Goal: Transaction & Acquisition: Purchase product/service

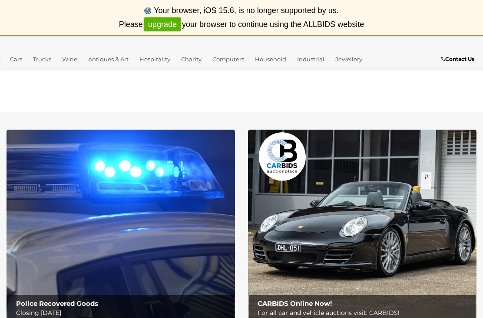
click at [347, 60] on link "Jewellery" at bounding box center [349, 59] width 34 height 14
click at [0, 0] on link "Watches" at bounding box center [0, 0] width 0 height 0
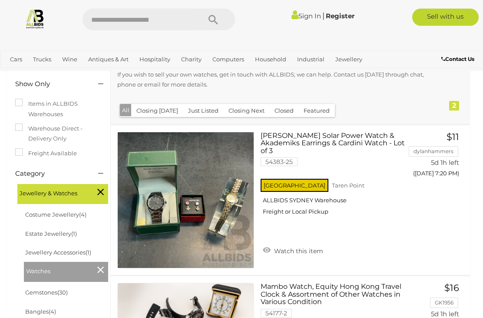
scroll to position [112, 0]
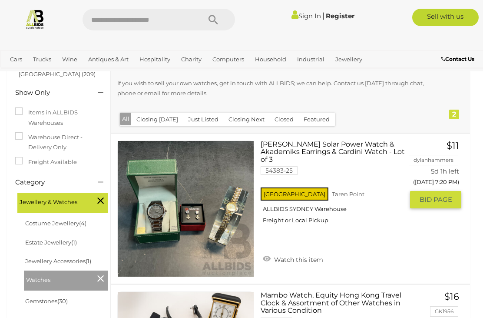
click at [301, 210] on div "NSW Taren Point ALLBIDS SYDNEY Warehouse Freight or Local Pickup" at bounding box center [332, 208] width 143 height 45
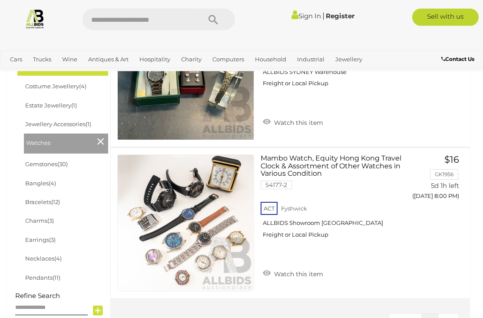
scroll to position [249, 0]
click at [301, 228] on div "ACT Fyshwick ALLBIDS Showroom Fyshwick Freight or Local Pickup" at bounding box center [332, 222] width 143 height 45
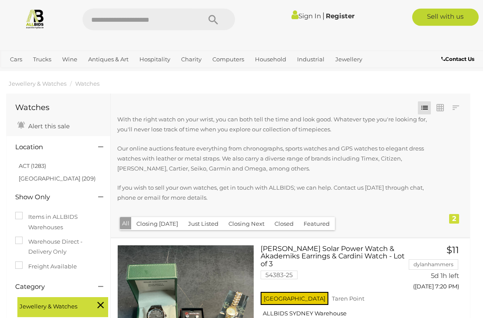
scroll to position [0, 0]
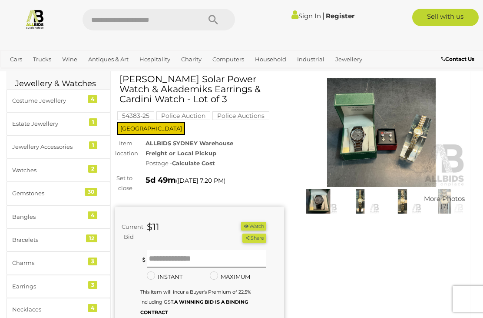
scroll to position [31, 0]
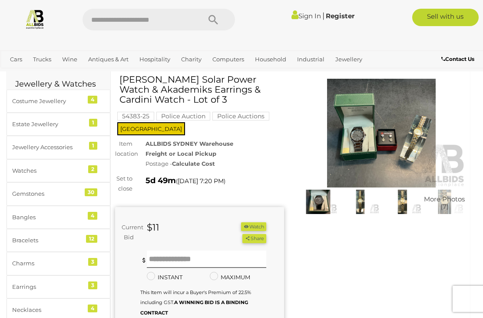
click at [373, 144] on img at bounding box center [381, 133] width 169 height 109
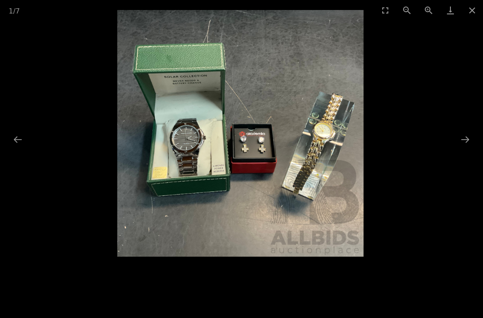
click at [467, 148] on button "Next slide" at bounding box center [465, 139] width 18 height 17
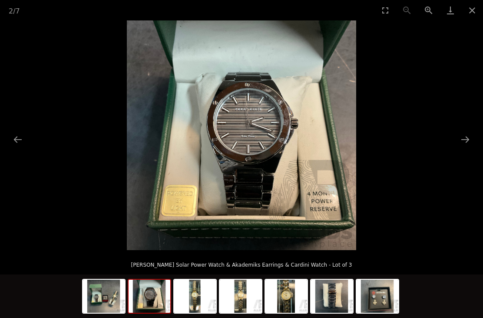
click at [467, 148] on button "Next slide" at bounding box center [465, 139] width 18 height 17
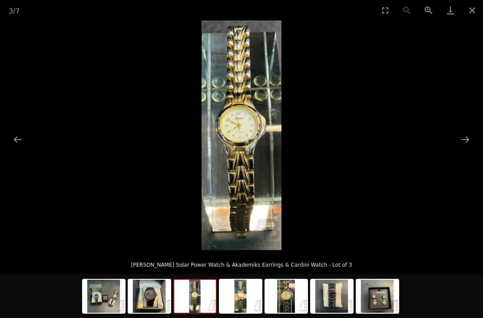
click at [470, 148] on button "Next slide" at bounding box center [465, 139] width 18 height 17
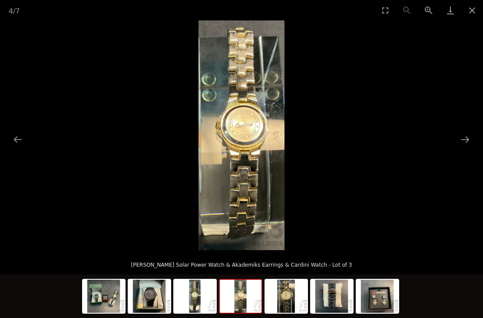
click at [467, 148] on button "Next slide" at bounding box center [465, 139] width 18 height 17
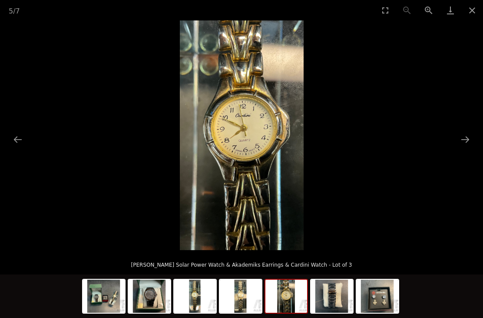
click at [469, 148] on button "Next slide" at bounding box center [465, 139] width 18 height 17
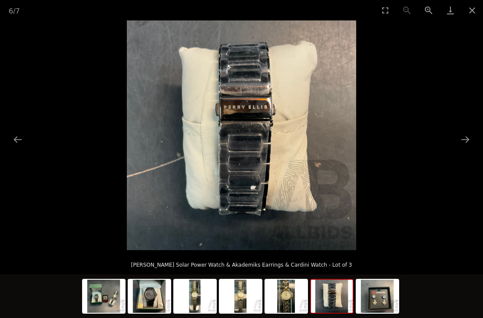
click at [472, 148] on button "Next slide" at bounding box center [465, 139] width 18 height 17
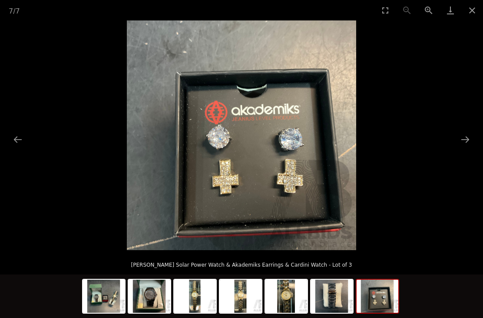
click at [23, 148] on button "Previous slide" at bounding box center [18, 139] width 18 height 17
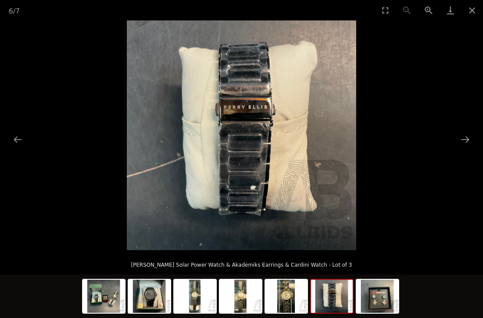
click at [470, 148] on button "Next slide" at bounding box center [465, 139] width 18 height 17
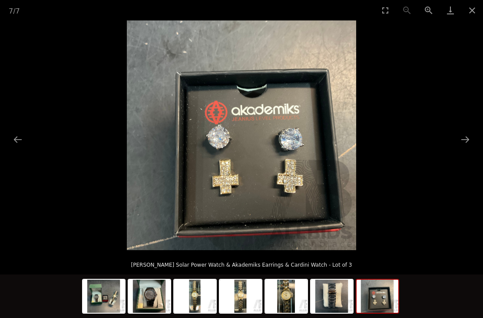
click at [470, 148] on button "Next slide" at bounding box center [465, 139] width 18 height 17
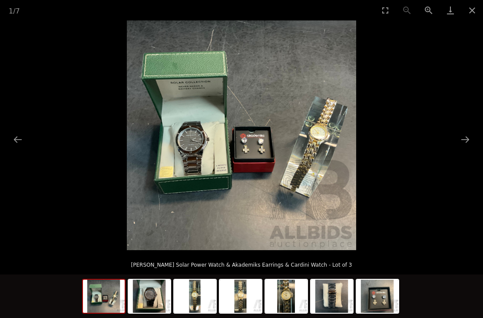
click at [473, 12] on button "Close gallery" at bounding box center [473, 10] width 22 height 20
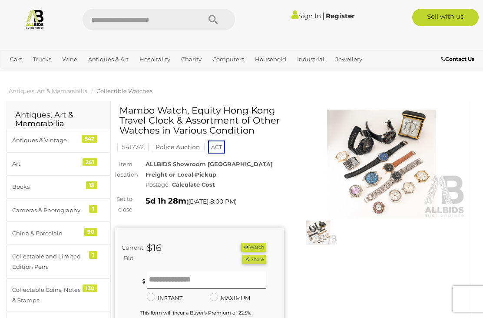
click at [392, 165] on img at bounding box center [381, 164] width 169 height 109
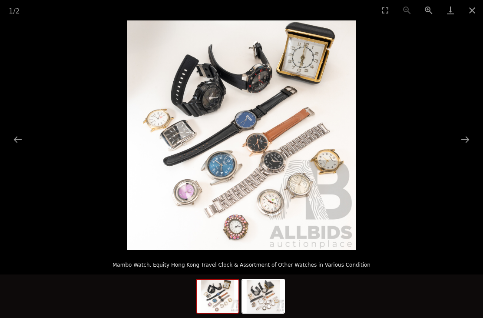
click at [474, 12] on button "Close gallery" at bounding box center [473, 10] width 22 height 20
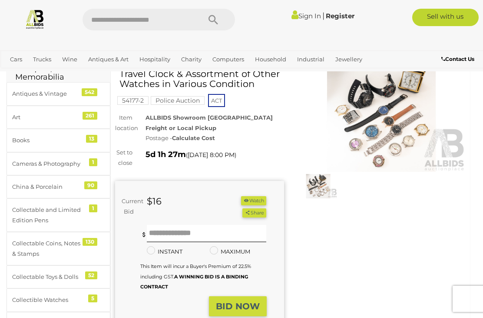
scroll to position [38, 0]
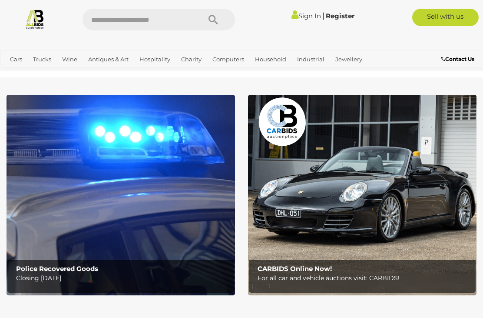
click at [14, 58] on link "Cars" at bounding box center [16, 59] width 19 height 14
click at [0, 0] on link "View All Cars Auctions" at bounding box center [0, 0] width 0 height 0
